Goal: Task Accomplishment & Management: Manage account settings

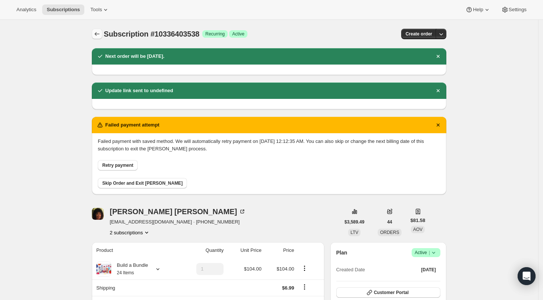
click at [96, 33] on icon "Subscriptions" at bounding box center [96, 33] width 7 height 7
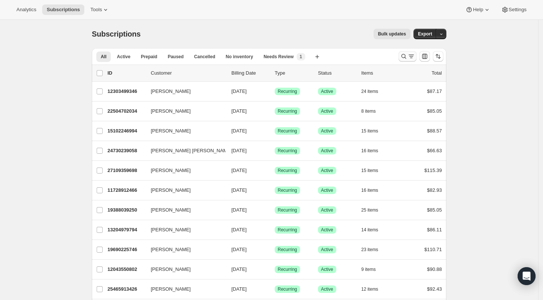
click at [403, 54] on icon "Search and filter results" at bounding box center [403, 56] width 7 height 7
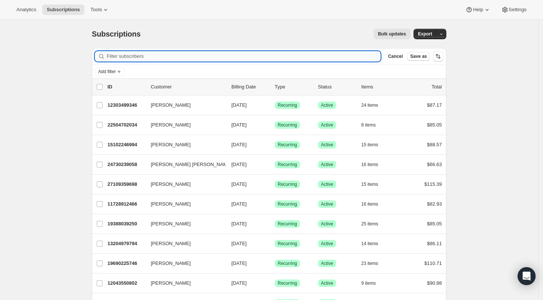
paste input "[EMAIL_ADDRESS][DOMAIN_NAME]"
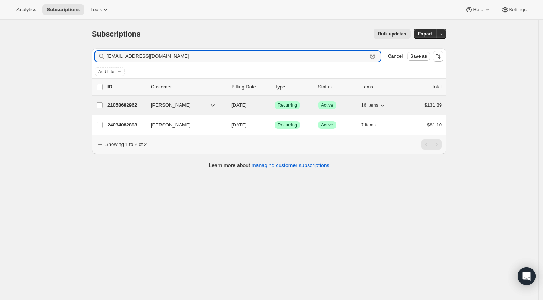
type input "[EMAIL_ADDRESS][DOMAIN_NAME]"
click at [125, 107] on p "21058682962" at bounding box center [126, 105] width 37 height 7
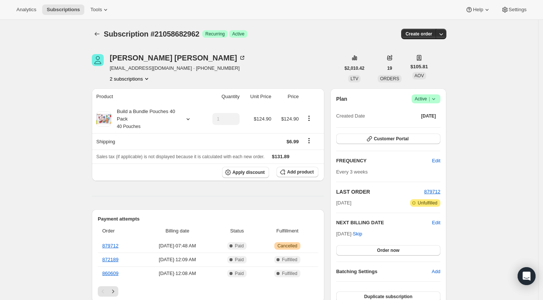
click at [139, 80] on button "2 subscriptions" at bounding box center [130, 78] width 41 height 7
click at [136, 105] on span "24034082898" at bounding box center [133, 105] width 52 height 7
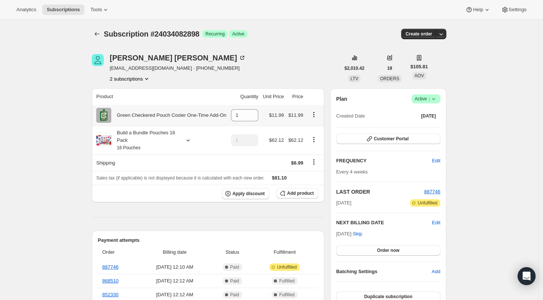
click at [317, 114] on icon "Product actions" at bounding box center [313, 114] width 7 height 7
click at [319, 153] on span "Remove" at bounding box center [316, 153] width 46 height 7
type input "0"
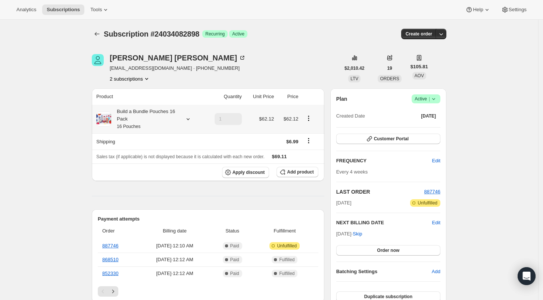
click at [188, 121] on icon at bounding box center [187, 118] width 7 height 7
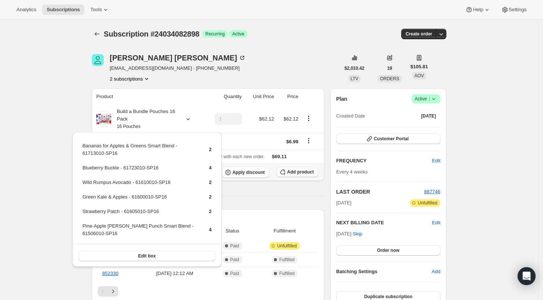
click at [296, 169] on span "Add product" at bounding box center [300, 172] width 27 height 6
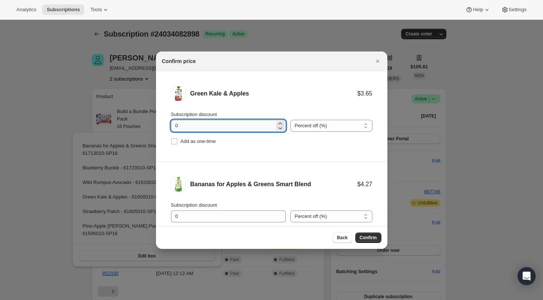
click at [173, 125] on input "0" at bounding box center [223, 126] width 104 height 12
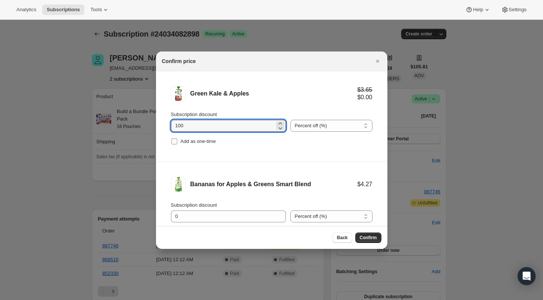
type input "100"
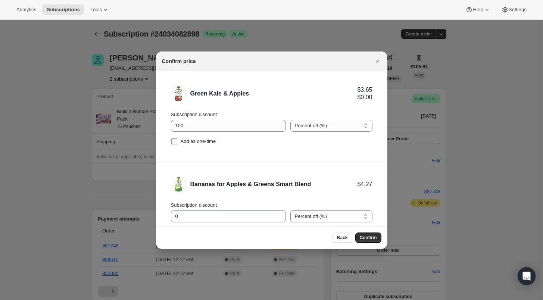
click at [174, 140] on input "Add as one-time" at bounding box center [174, 142] width 6 height 6
checkbox input "true"
click at [173, 216] on input "0" at bounding box center [223, 217] width 104 height 12
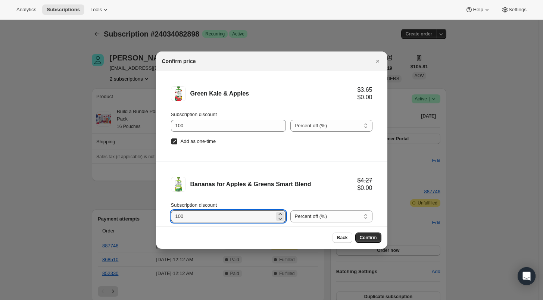
type input "100"
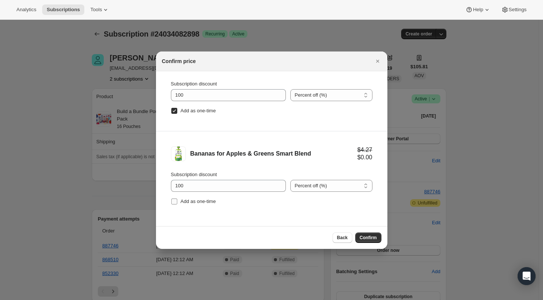
click at [174, 199] on input "Add as one-time" at bounding box center [174, 202] width 6 height 6
checkbox input "true"
click at [368, 237] on span "Confirm" at bounding box center [368, 238] width 17 height 6
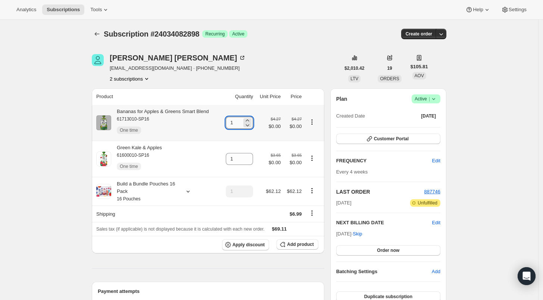
drag, startPoint x: 236, startPoint y: 124, endPoint x: 230, endPoint y: 124, distance: 6.0
click at [230, 124] on input "1" at bounding box center [234, 123] width 16 height 12
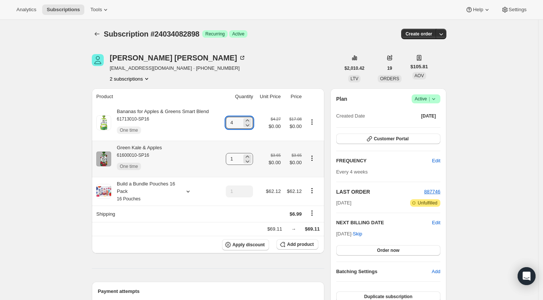
type input "4"
drag, startPoint x: 236, startPoint y: 158, endPoint x: 228, endPoint y: 159, distance: 7.9
click at [228, 159] on td "1" at bounding box center [238, 159] width 34 height 36
type input "4"
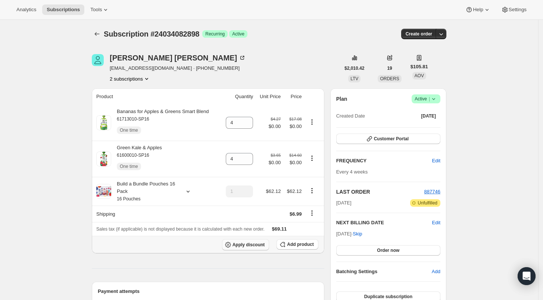
click at [245, 248] on button "Apply discount" at bounding box center [245, 244] width 47 height 11
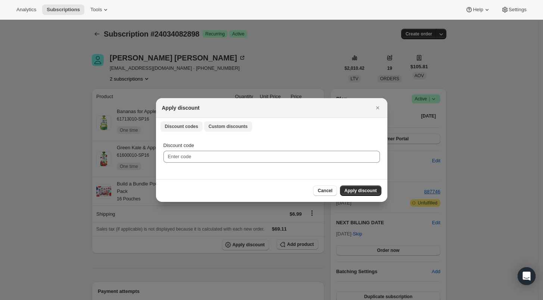
click at [232, 126] on span "Custom discounts" at bounding box center [228, 127] width 39 height 6
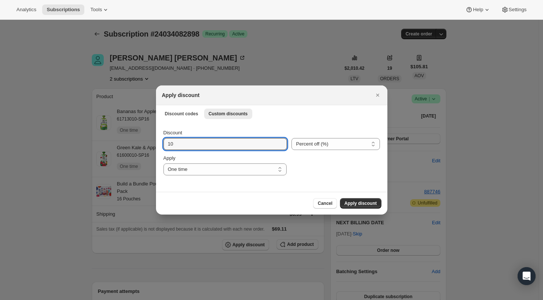
drag, startPoint x: 176, startPoint y: 147, endPoint x: 155, endPoint y: 147, distance: 21.3
type input "4"
type input "20"
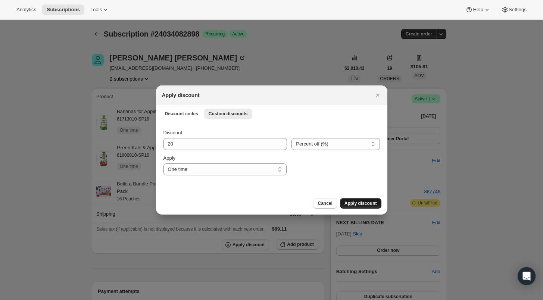
click at [363, 207] on button "Apply discount" at bounding box center [360, 203] width 41 height 10
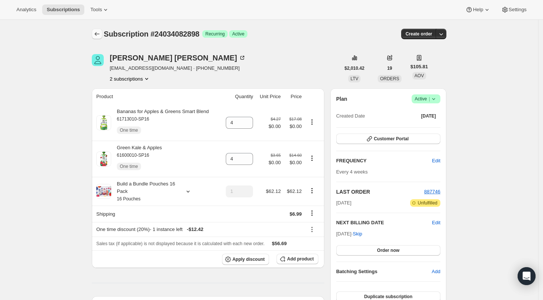
click at [96, 32] on icon "Subscriptions" at bounding box center [96, 33] width 7 height 7
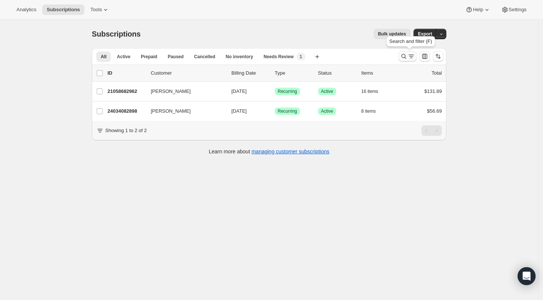
click at [404, 56] on icon "Search and filter results" at bounding box center [404, 56] width 5 height 5
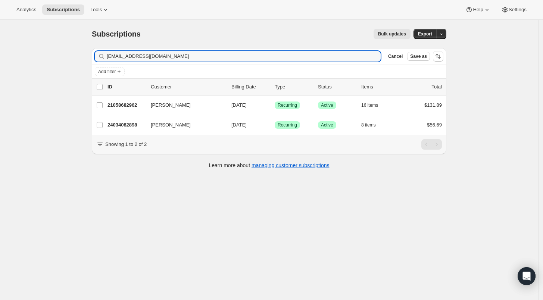
drag, startPoint x: 171, startPoint y: 59, endPoint x: 97, endPoint y: 59, distance: 73.9
click at [97, 59] on div "[EMAIL_ADDRESS][DOMAIN_NAME] Clear" at bounding box center [238, 56] width 286 height 10
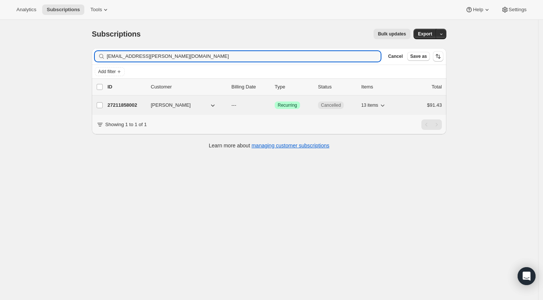
type input "[EMAIL_ADDRESS][PERSON_NAME][DOMAIN_NAME]"
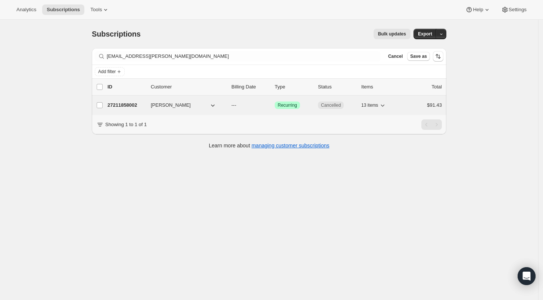
click at [121, 106] on p "27211858002" at bounding box center [126, 105] width 37 height 7
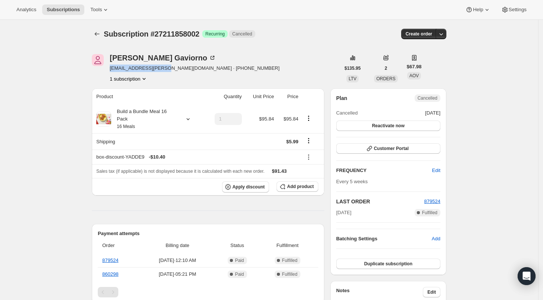
drag, startPoint x: 110, startPoint y: 70, endPoint x: 162, endPoint y: 72, distance: 52.3
click at [162, 72] on div "[PERSON_NAME] [EMAIL_ADDRESS][PERSON_NAME][DOMAIN_NAME] · [PHONE_NUMBER] 1 subs…" at bounding box center [216, 68] width 248 height 28
copy span "[EMAIL_ADDRESS][PERSON_NAME][DOMAIN_NAME]"
click at [96, 31] on icon "Subscriptions" at bounding box center [96, 33] width 7 height 7
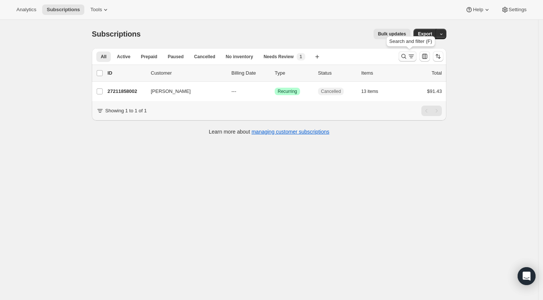
click at [406, 57] on icon "Search and filter results" at bounding box center [403, 56] width 7 height 7
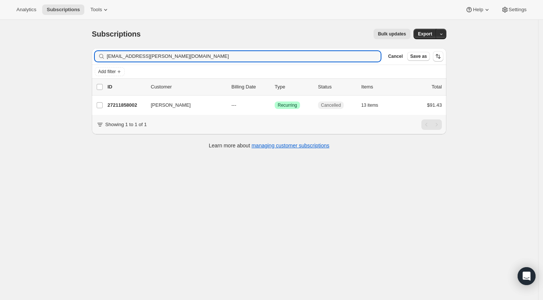
drag, startPoint x: 162, startPoint y: 55, endPoint x: 92, endPoint y: 55, distance: 69.8
click at [92, 55] on div "Filter subscribers [EMAIL_ADDRESS][PERSON_NAME][DOMAIN_NAME] Clear Cancel Save …" at bounding box center [266, 99] width 361 height 115
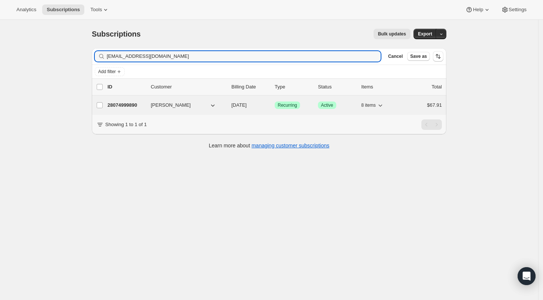
type input "[EMAIL_ADDRESS][DOMAIN_NAME]"
click at [129, 106] on p "28074999890" at bounding box center [126, 105] width 37 height 7
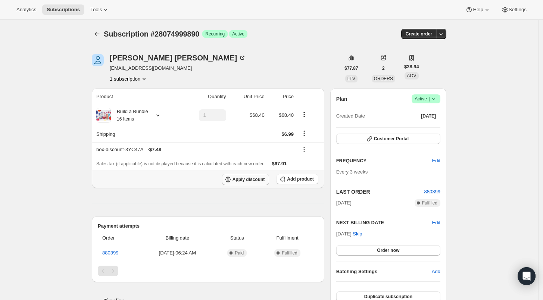
click at [252, 181] on span "Apply discount" at bounding box center [249, 180] width 32 height 6
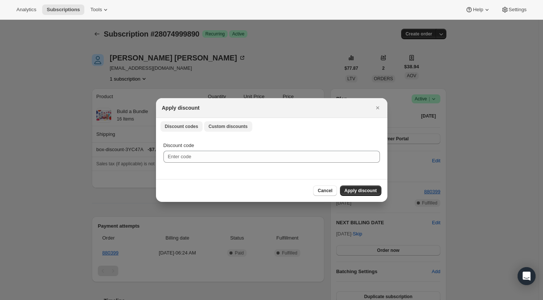
click at [218, 128] on span "Custom discounts" at bounding box center [228, 127] width 39 height 6
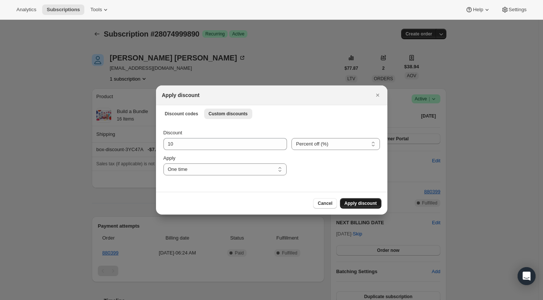
click at [356, 205] on span "Apply discount" at bounding box center [361, 204] width 32 height 6
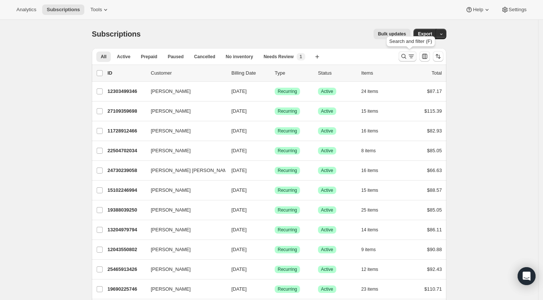
click at [403, 57] on icon "Search and filter results" at bounding box center [403, 56] width 7 height 7
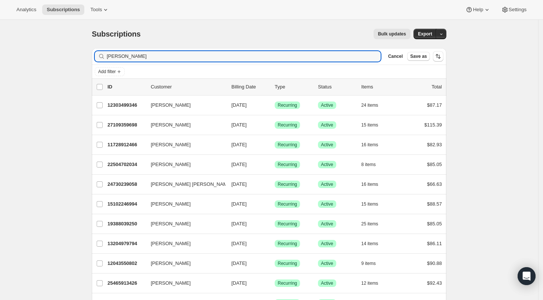
type input "aaron smith"
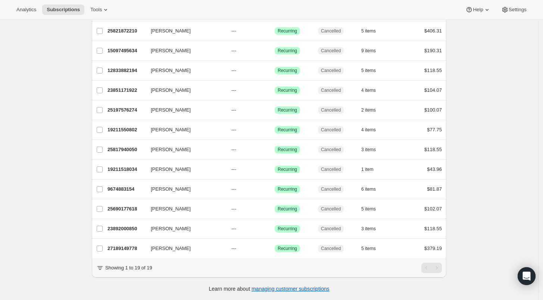
scroll to position [218, 0]
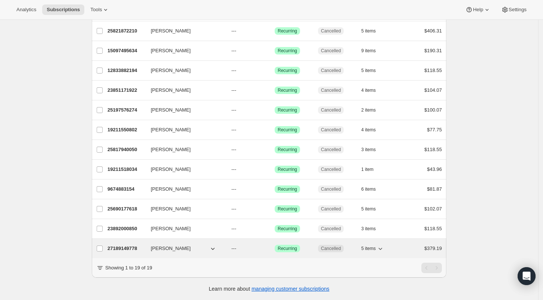
click at [119, 245] on p "27189149778" at bounding box center [126, 248] width 37 height 7
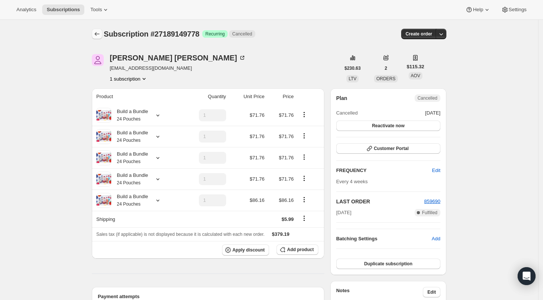
click at [95, 36] on icon "Subscriptions" at bounding box center [96, 33] width 7 height 7
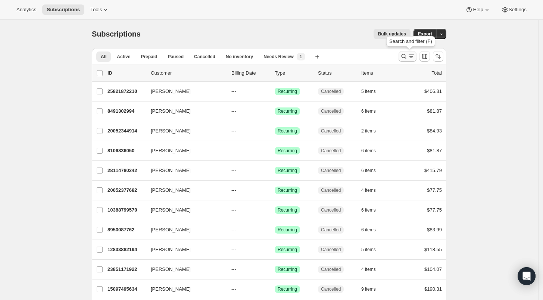
click at [404, 53] on icon "Search and filter results" at bounding box center [403, 56] width 7 height 7
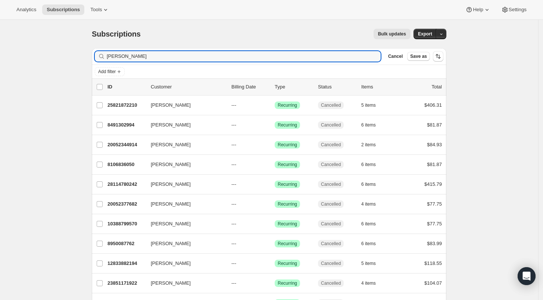
drag, startPoint x: 159, startPoint y: 55, endPoint x: 72, endPoint y: 51, distance: 87.8
click at [72, 51] on div "Subscriptions. This page is ready Subscriptions Bulk updates More actions Bulk …" at bounding box center [269, 266] width 538 height 493
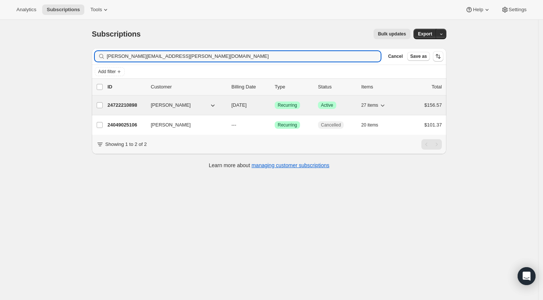
type input "lazaro.zayas@gmail.com"
click at [122, 106] on p "24722210898" at bounding box center [126, 105] width 37 height 7
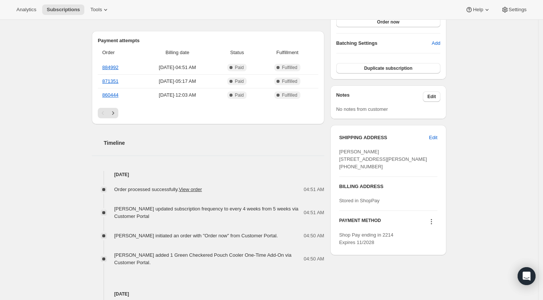
scroll to position [249, 0]
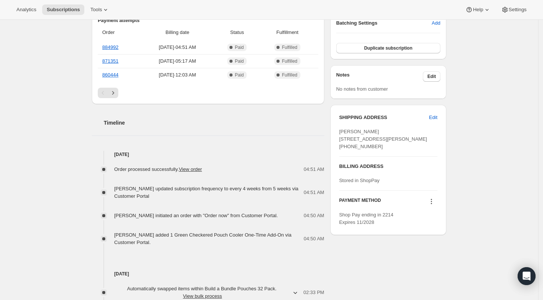
click at [485, 267] on div "Subscription #24722210898. This page is ready Subscription #24722210898 Success…" at bounding box center [269, 245] width 538 height 948
click at [507, 82] on div "Subscription #24722210898. This page is ready Subscription #24722210898 Success…" at bounding box center [269, 245] width 538 height 948
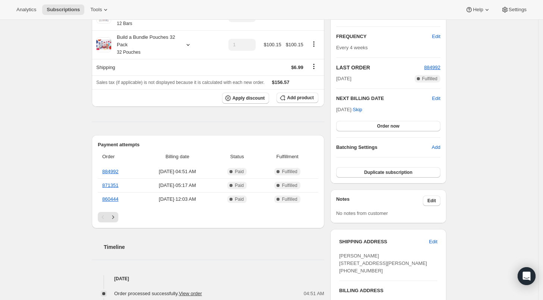
scroll to position [0, 0]
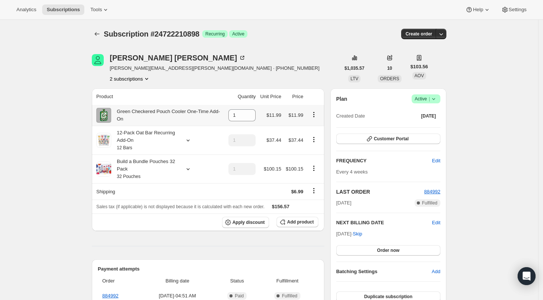
click at [315, 111] on icon "Product actions" at bounding box center [313, 114] width 7 height 7
click at [311, 153] on span "Remove" at bounding box center [316, 153] width 46 height 7
type input "0"
